Goal: Information Seeking & Learning: Check status

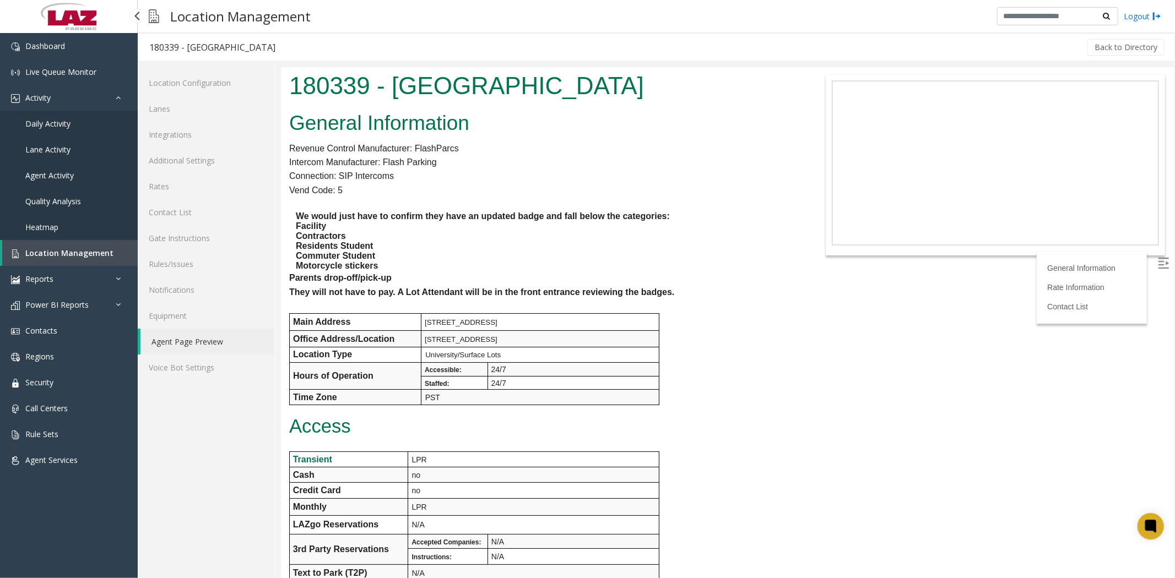
click at [51, 122] on span "Daily Activity" at bounding box center [47, 123] width 45 height 10
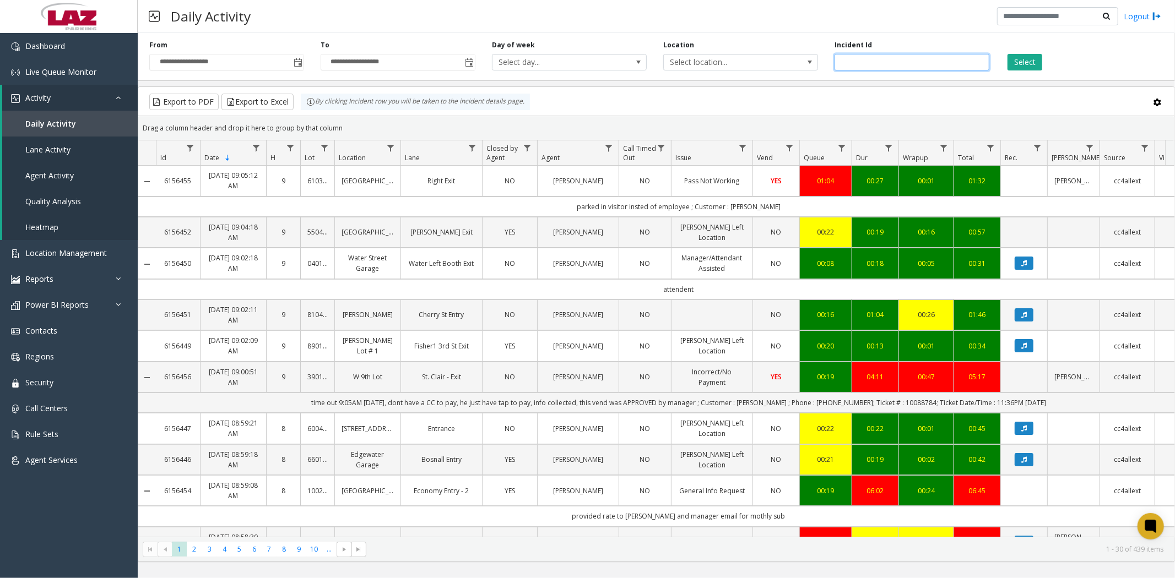
click at [861, 59] on input "number" at bounding box center [911, 62] width 155 height 17
click at [858, 62] on input "number" at bounding box center [911, 62] width 155 height 17
type input "*******"
click at [1030, 63] on button "Select" at bounding box center [1024, 62] width 35 height 17
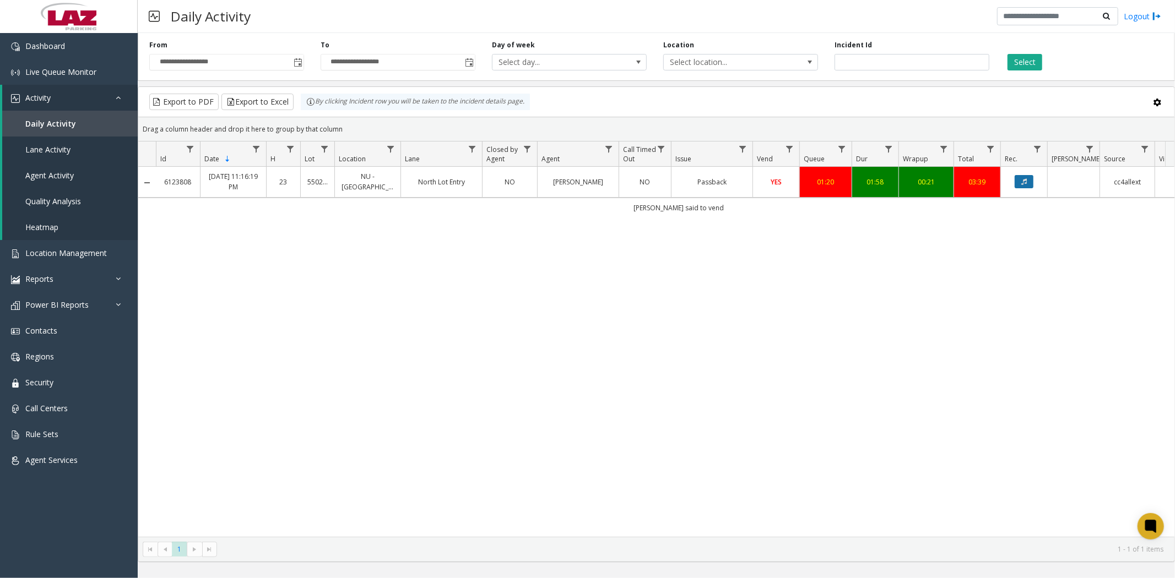
click at [1025, 179] on icon "Data table" at bounding box center [1024, 181] width 6 height 7
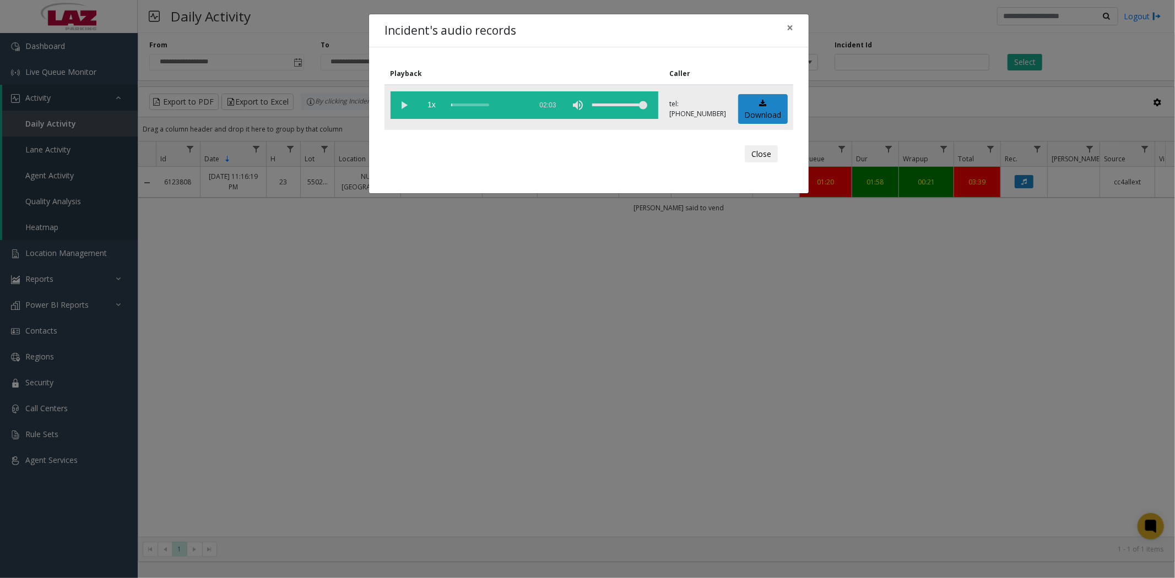
click at [403, 104] on vg-play-pause at bounding box center [404, 105] width 28 height 28
click at [459, 102] on div "scrub bar" at bounding box center [488, 105] width 75 height 28
click at [465, 102] on div "scrub bar" at bounding box center [488, 105] width 75 height 28
drag, startPoint x: 433, startPoint y: 322, endPoint x: 91, endPoint y: 129, distance: 392.5
click at [278, 238] on div "Incident's audio records × Playback Caller 1x 02:03 tel:[PHONE_NUMBER] Download…" at bounding box center [587, 289] width 1175 height 578
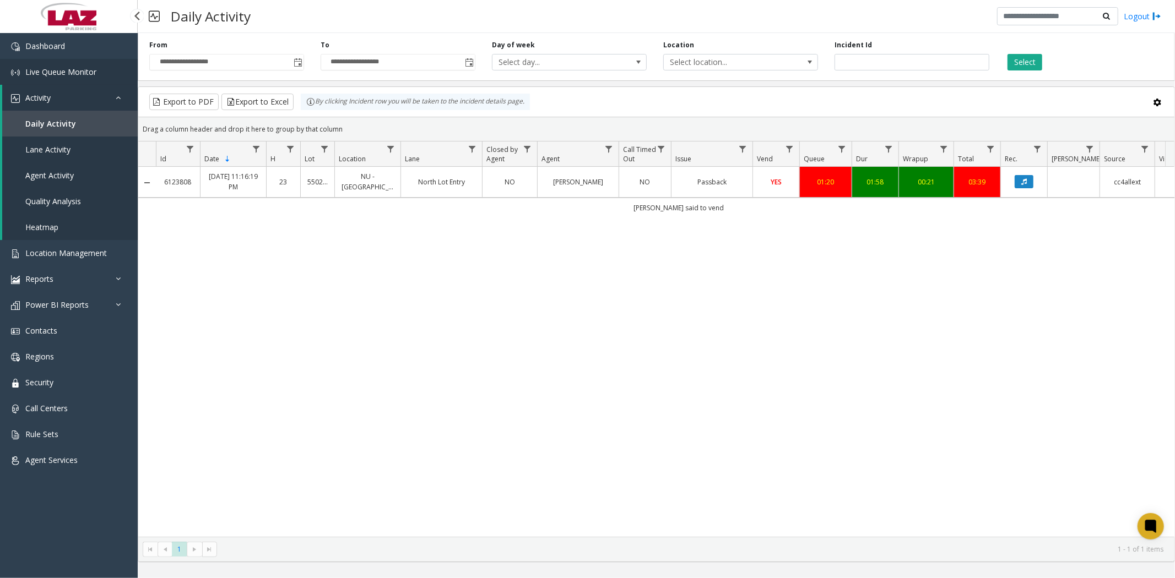
click at [43, 72] on span "Live Queue Monitor" at bounding box center [60, 72] width 71 height 10
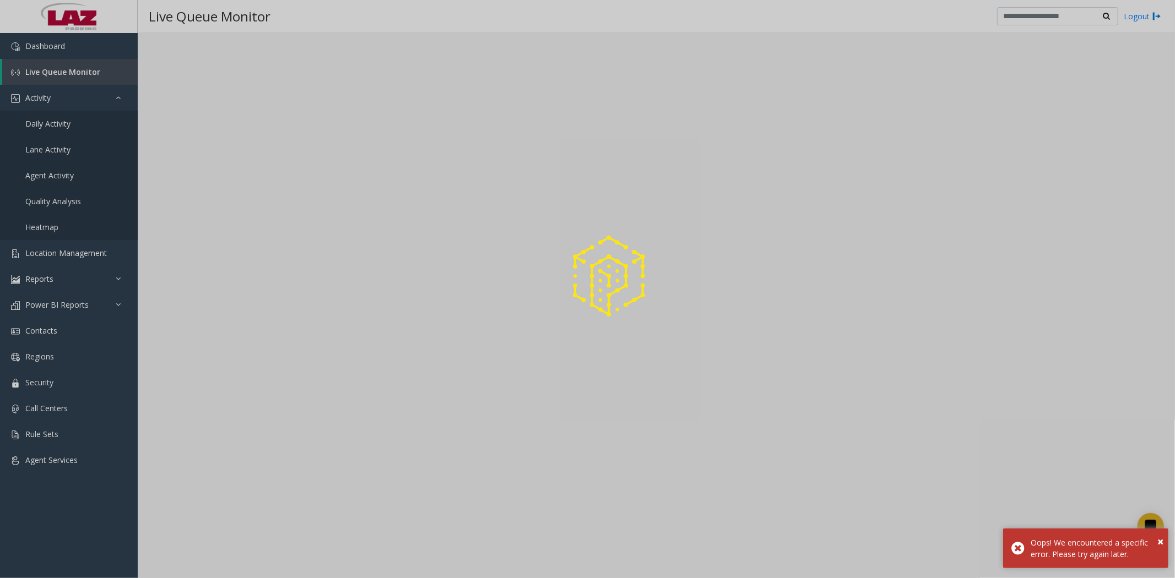
click at [40, 95] on div at bounding box center [587, 289] width 1175 height 578
click at [39, 99] on div at bounding box center [587, 289] width 1175 height 578
click at [48, 123] on div at bounding box center [587, 289] width 1175 height 578
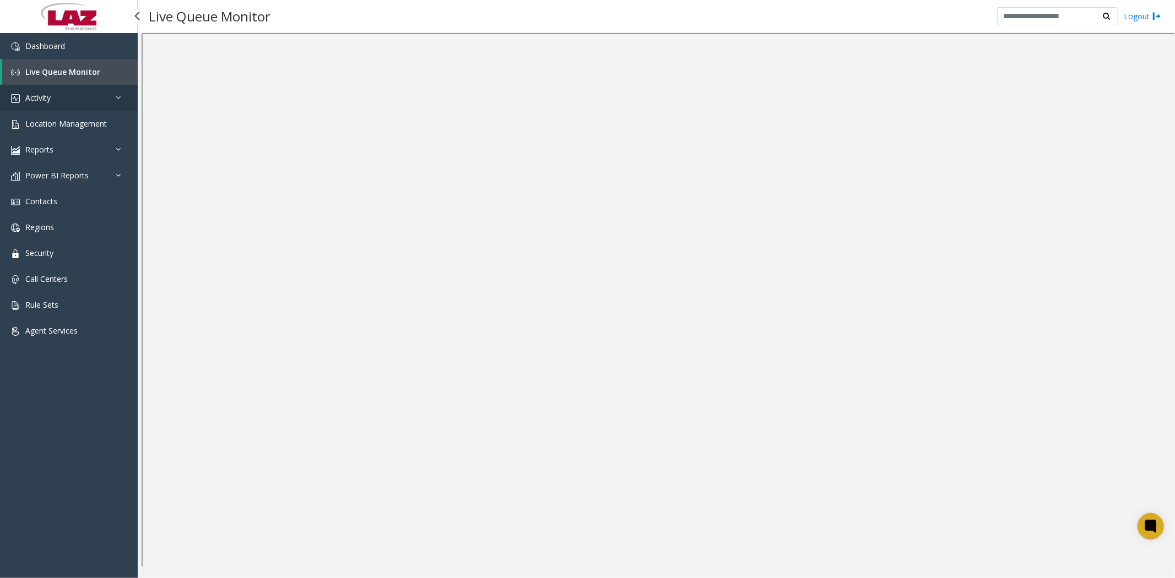
click at [51, 96] on span "Activity" at bounding box center [37, 98] width 25 height 10
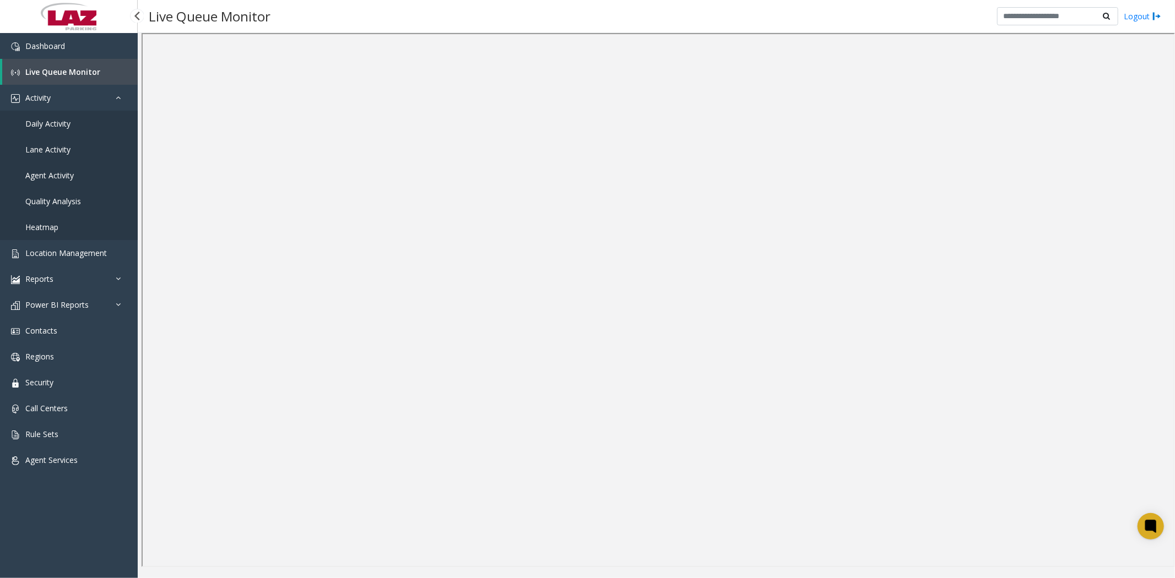
click at [48, 124] on span "Daily Activity" at bounding box center [47, 123] width 45 height 10
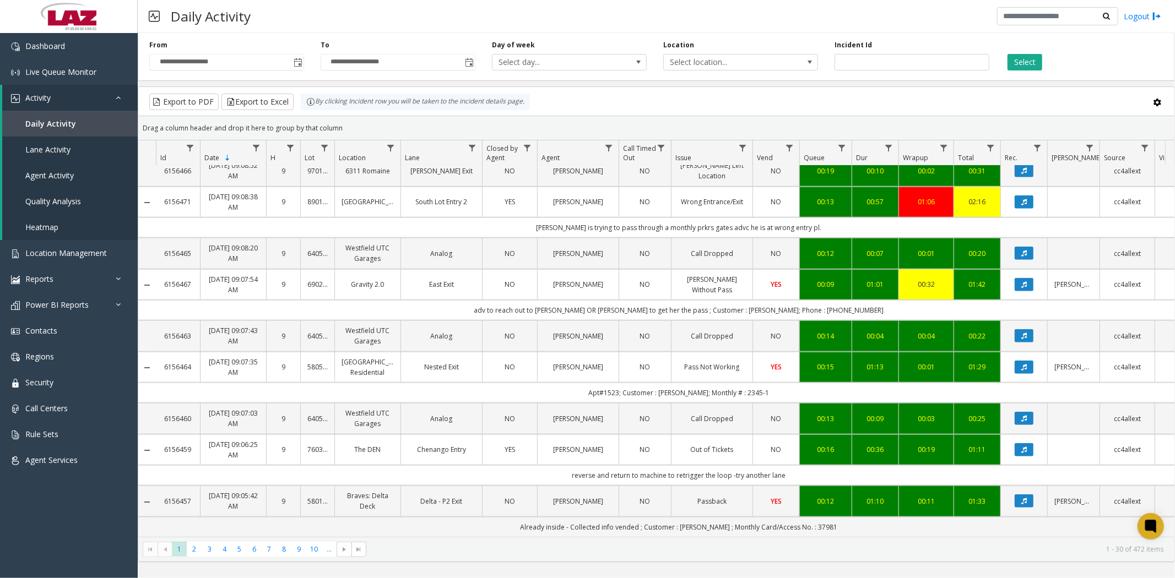
scroll to position [995, 0]
click at [193, 556] on span "2" at bounding box center [194, 549] width 15 height 15
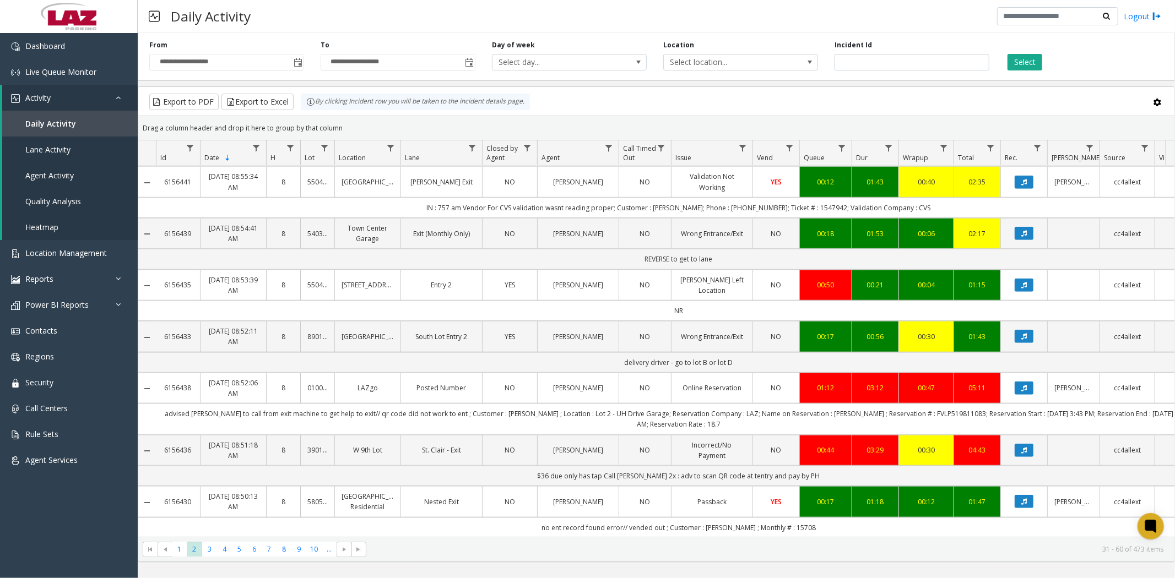
scroll to position [1040, 0]
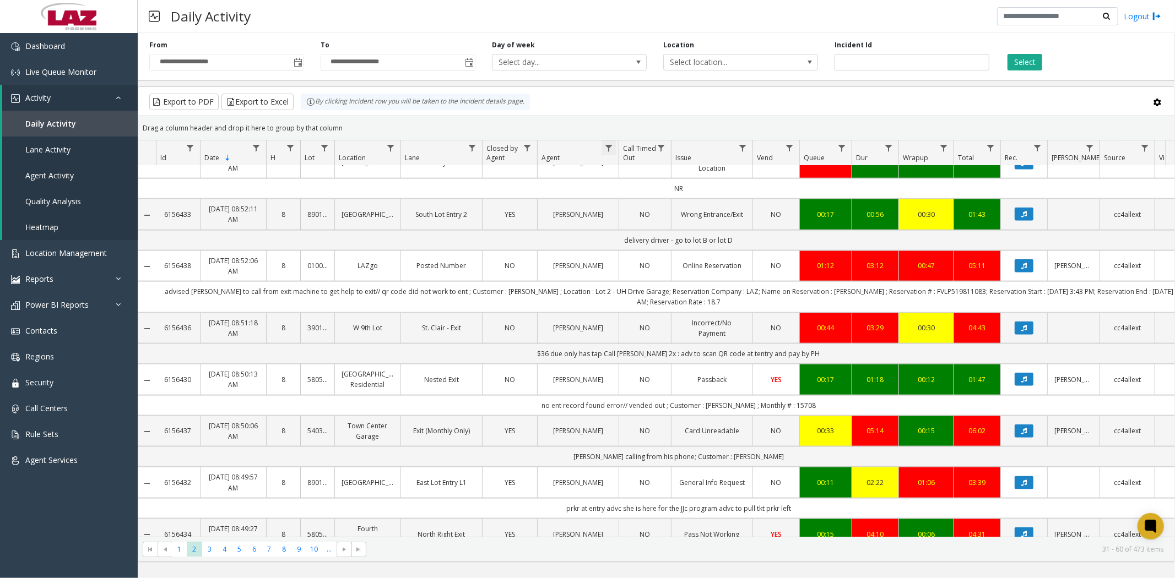
click at [608, 144] on span "Data table" at bounding box center [608, 148] width 9 height 9
click at [626, 191] on input "Agent Filter" at bounding box center [657, 195] width 94 height 19
type input "****"
click button "Filter" at bounding box center [680, 298] width 45 height 24
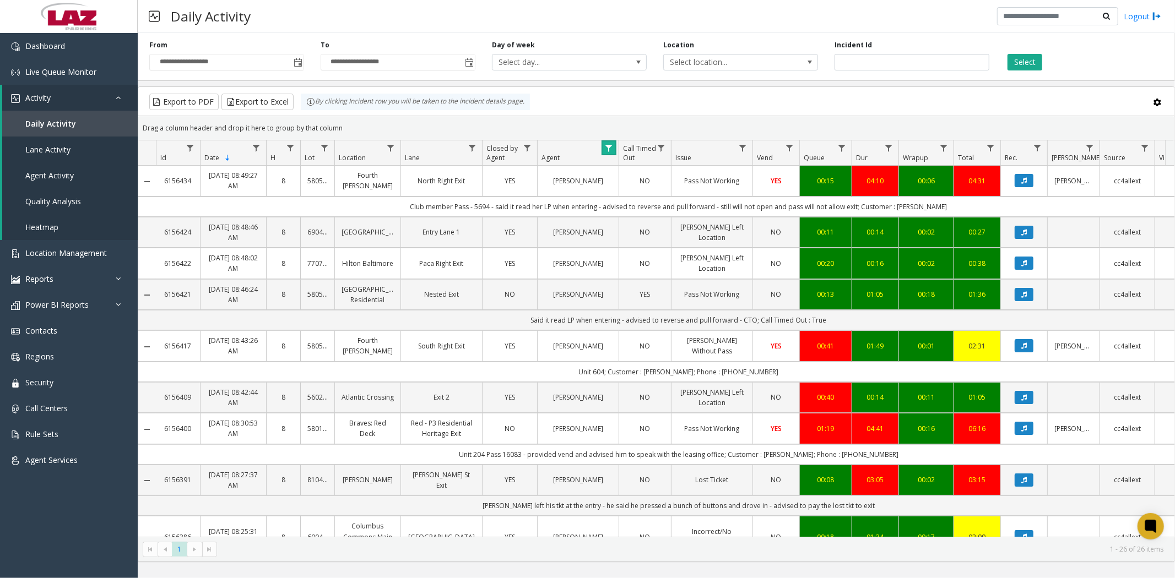
click at [610, 148] on span "Data table" at bounding box center [608, 148] width 9 height 9
click at [632, 302] on button "Clear" at bounding box center [632, 298] width 45 height 24
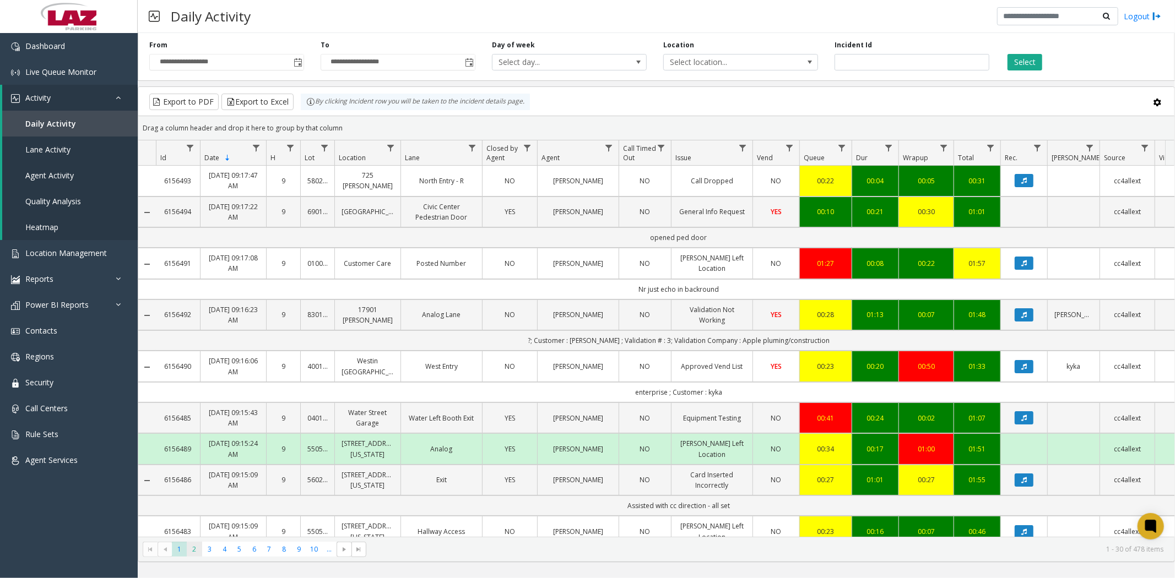
click at [196, 550] on span "2" at bounding box center [194, 549] width 15 height 15
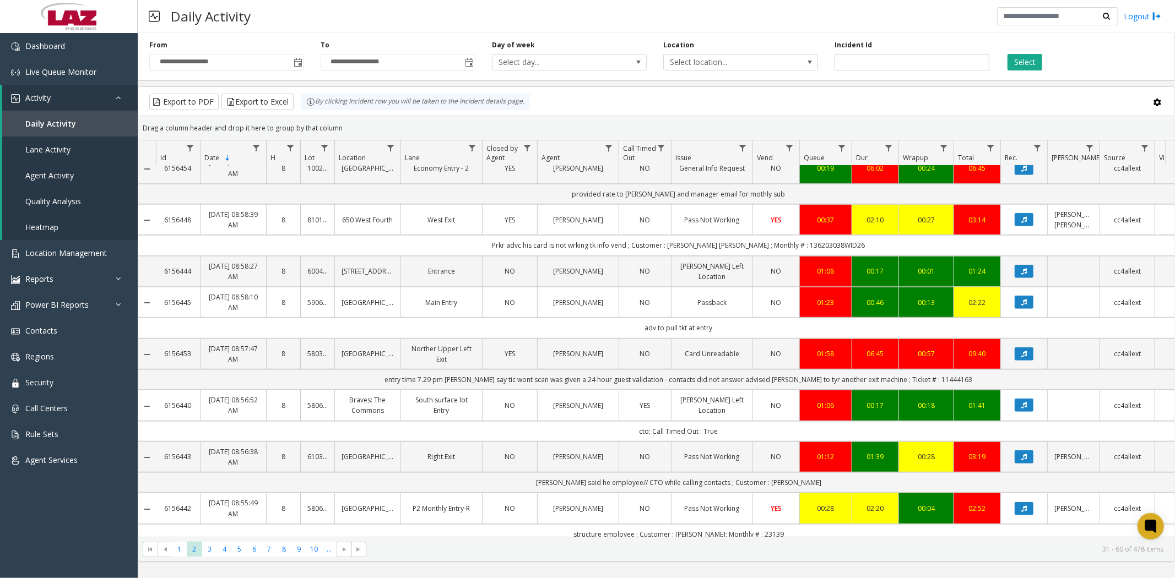
scroll to position [734, 0]
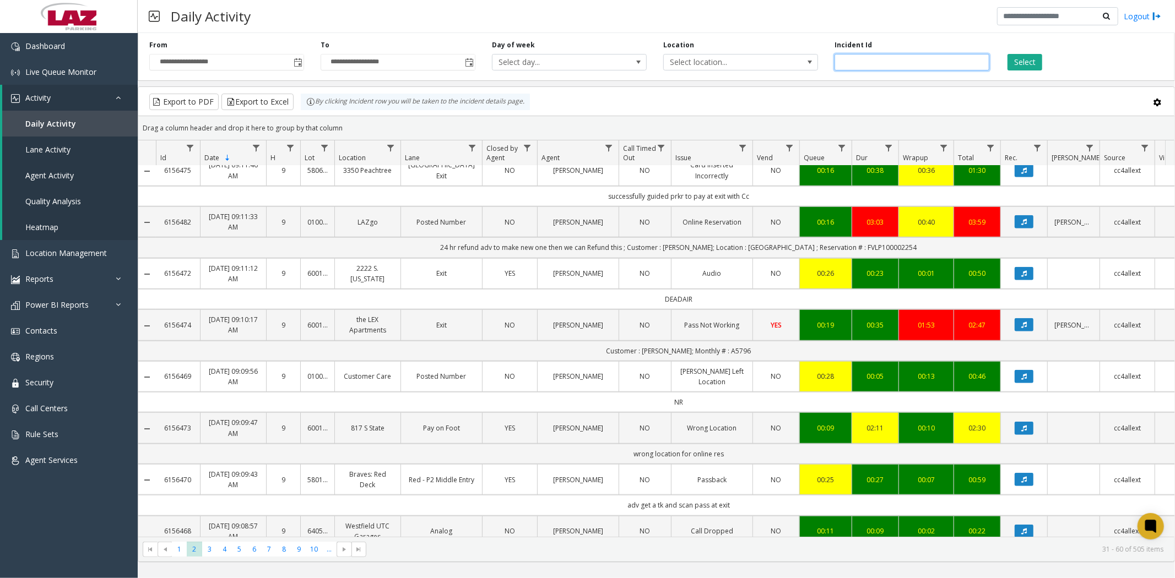
click at [873, 63] on input "number" at bounding box center [911, 62] width 155 height 17
type input "*******"
click at [1037, 64] on button "Select" at bounding box center [1024, 62] width 35 height 17
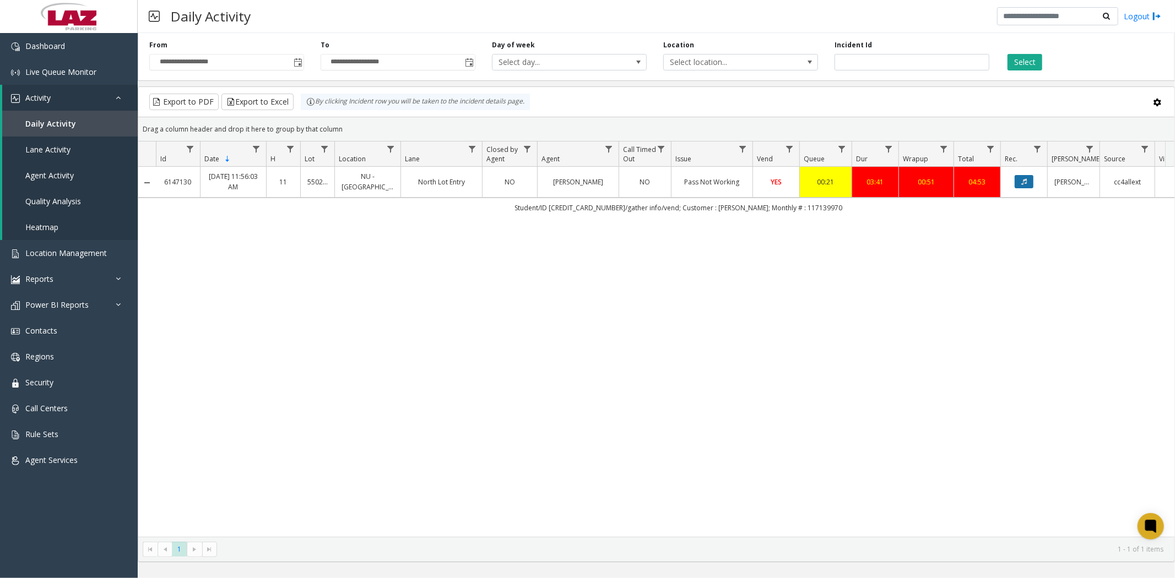
click at [1022, 178] on icon "Data table" at bounding box center [1024, 181] width 6 height 7
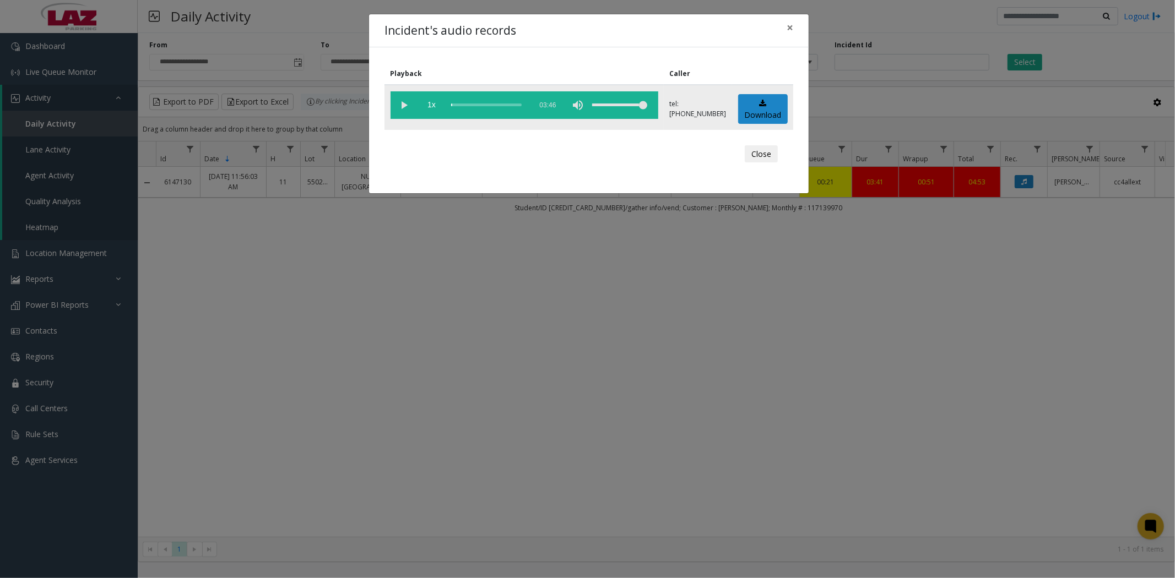
click at [403, 107] on vg-play-pause at bounding box center [404, 105] width 28 height 28
